Goal: Check status: Check status

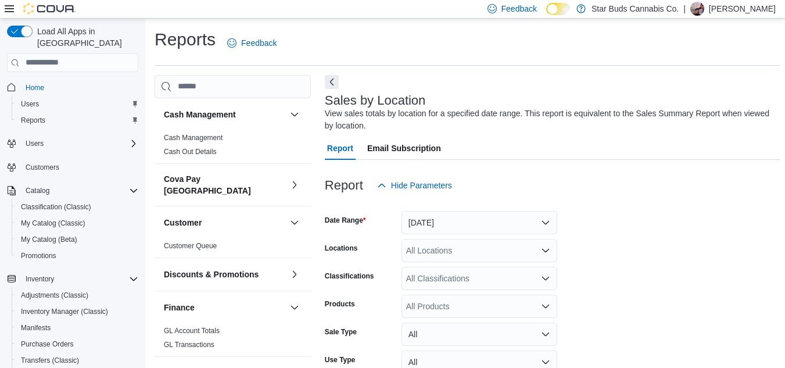
scroll to position [51, 0]
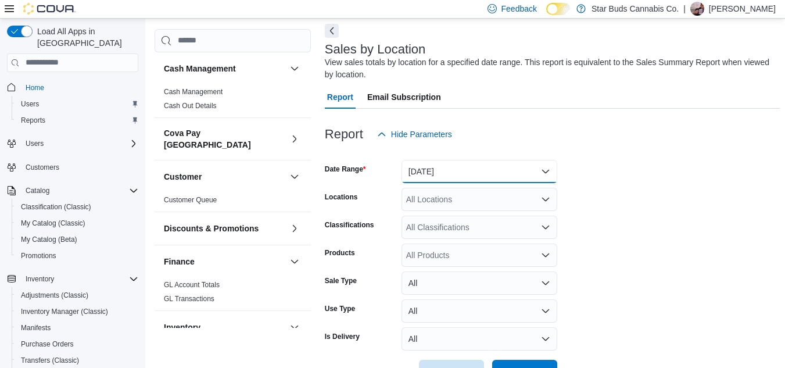
click at [476, 173] on button "[DATE]" at bounding box center [479, 171] width 156 height 23
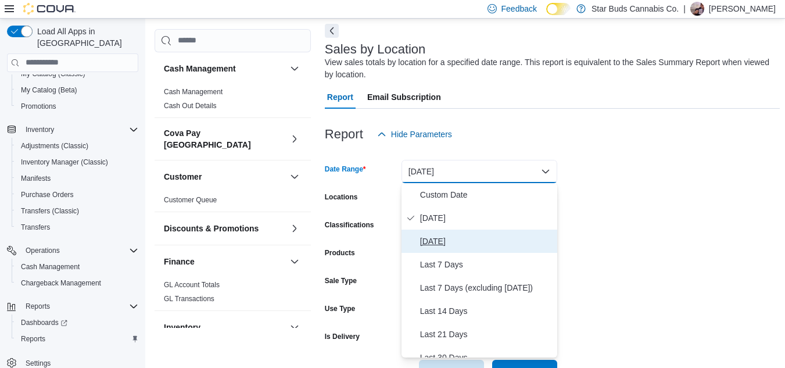
click at [471, 248] on span "[DATE]" at bounding box center [486, 241] width 132 height 14
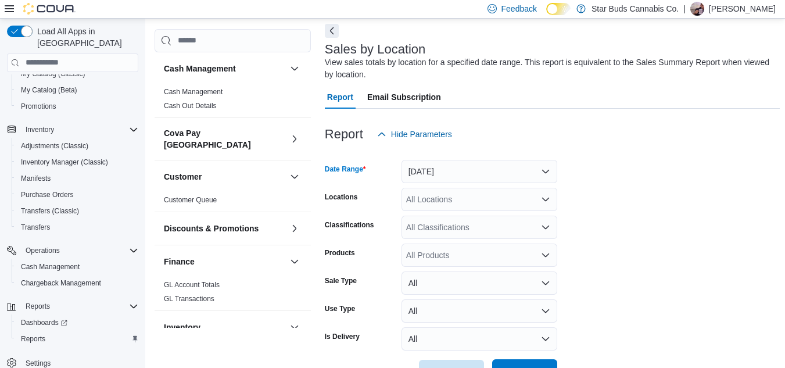
click at [522, 364] on span "Run Report" at bounding box center [524, 370] width 51 height 23
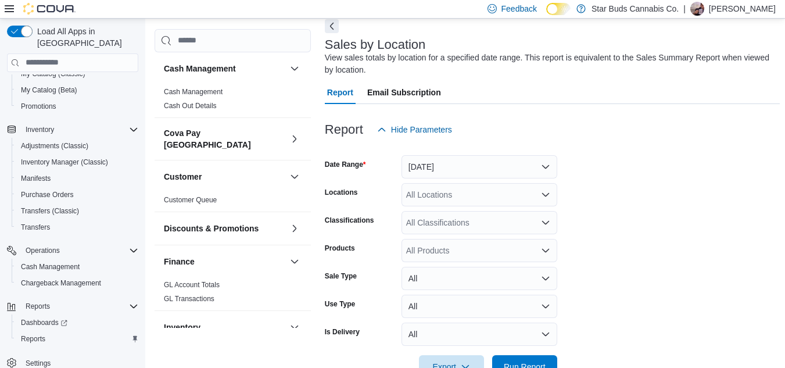
scroll to position [55, 0]
click at [443, 164] on button "[DATE]" at bounding box center [479, 167] width 156 height 23
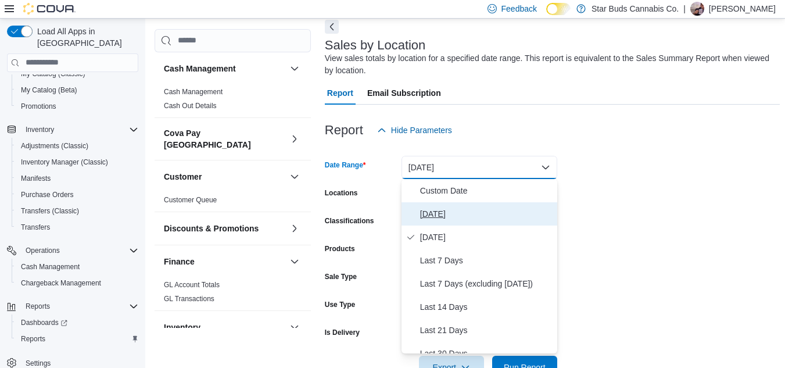
click at [459, 215] on span "[DATE]" at bounding box center [486, 214] width 132 height 14
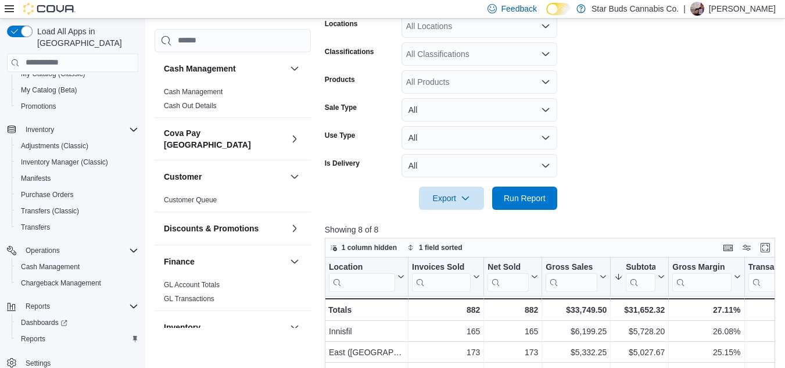
scroll to position [225, 0]
click at [550, 194] on span "Run Report" at bounding box center [524, 196] width 51 height 23
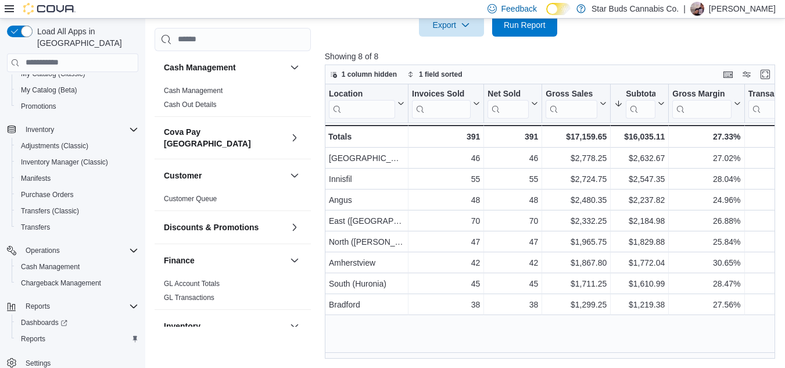
scroll to position [225, 0]
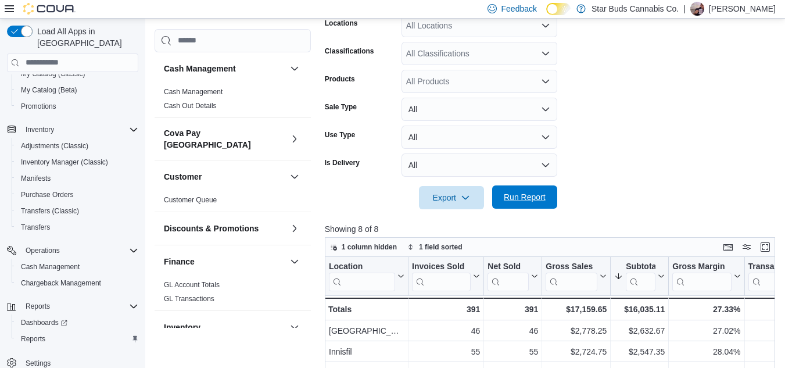
click at [541, 202] on span "Run Report" at bounding box center [525, 197] width 42 height 12
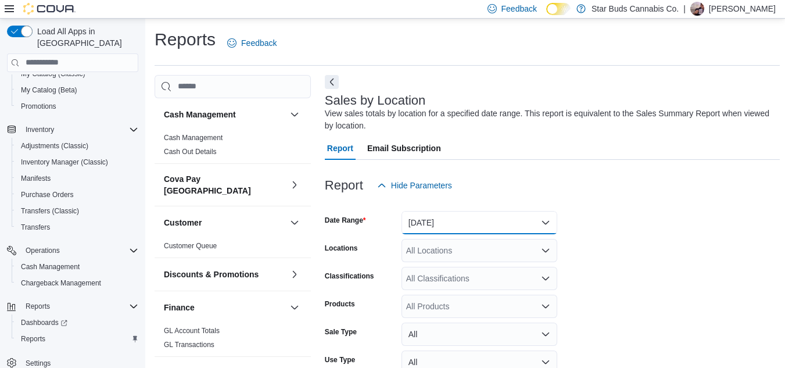
click at [467, 221] on button "[DATE]" at bounding box center [479, 222] width 156 height 23
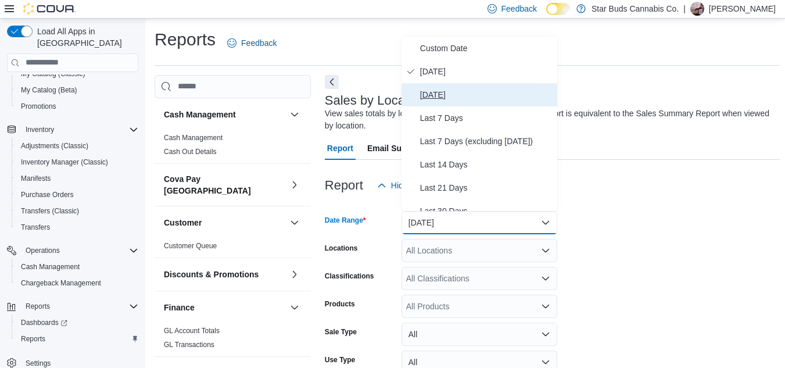
click at [450, 91] on span "[DATE]" at bounding box center [486, 95] width 132 height 14
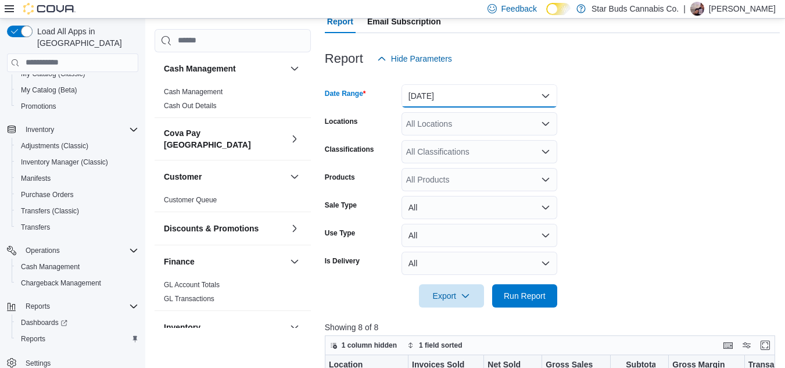
scroll to position [128, 0]
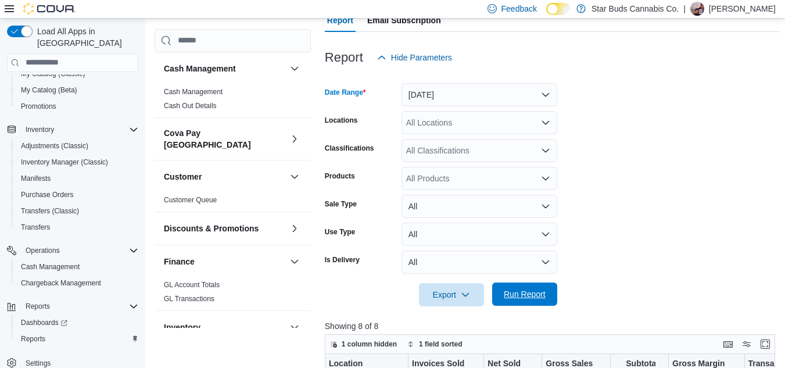
click at [515, 302] on span "Run Report" at bounding box center [524, 293] width 51 height 23
